Goal: Find specific page/section: Find specific page/section

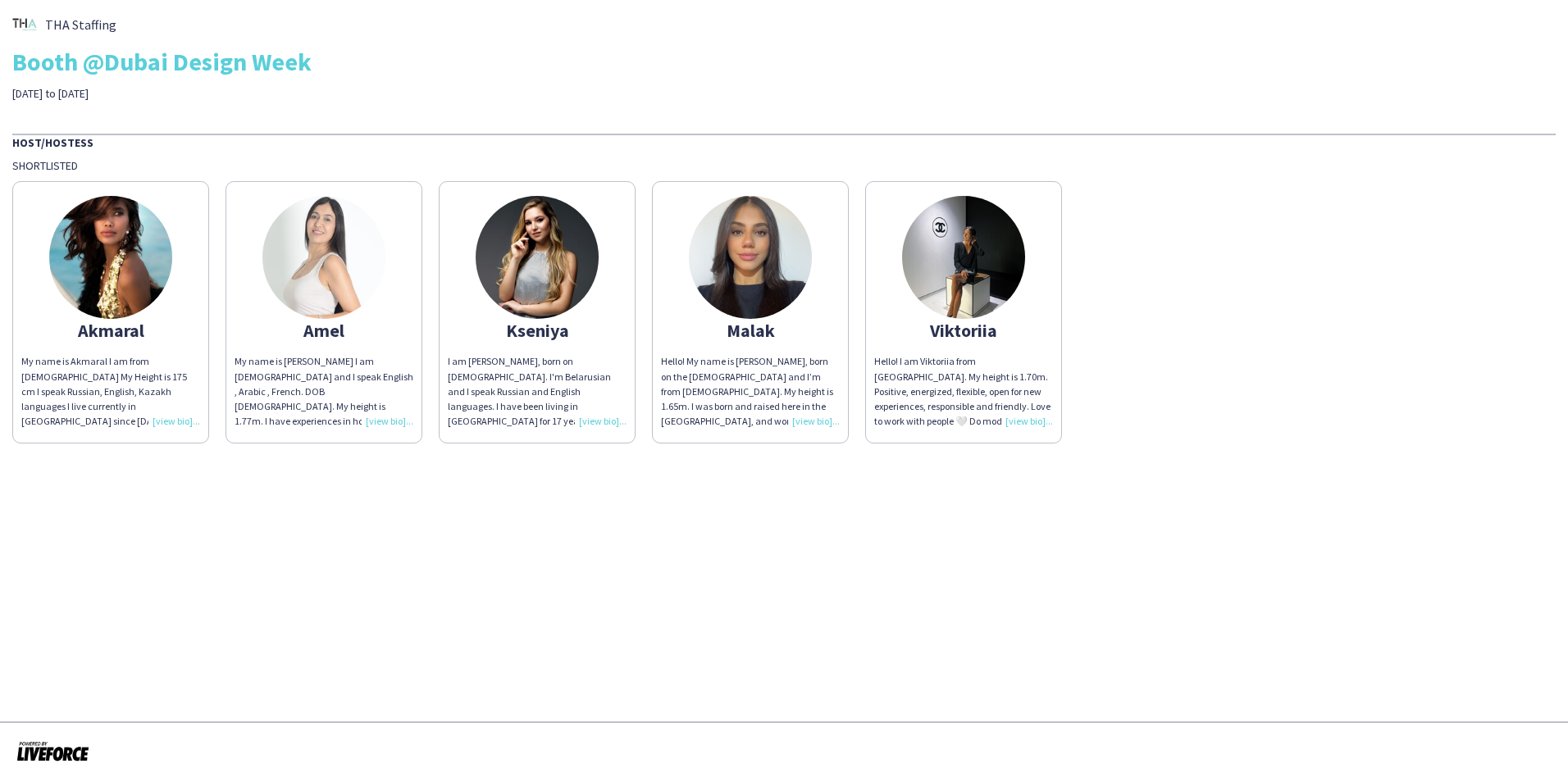
click at [1192, 459] on app-share-pages "THA Staffing Booth @Dubai Design Week 5 to 9th of November Host/Hostess Shortli…" at bounding box center [784, 391] width 1568 height 782
